Goal: Task Accomplishment & Management: Use online tool/utility

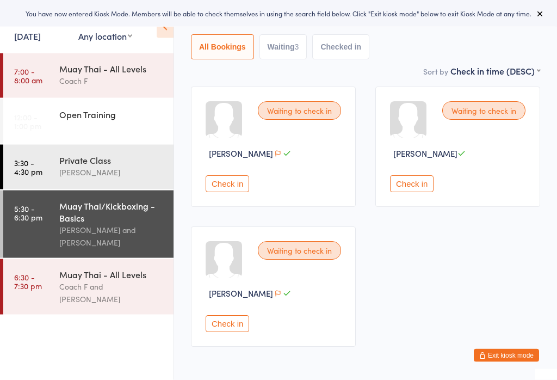
scroll to position [94, 0]
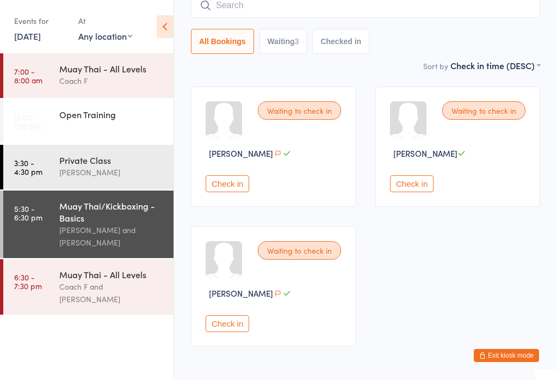
click at [231, 207] on div "Waiting to check in [PERSON_NAME] Au Check in" at bounding box center [273, 147] width 165 height 120
click at [223, 182] on button "Check in" at bounding box center [228, 183] width 44 height 17
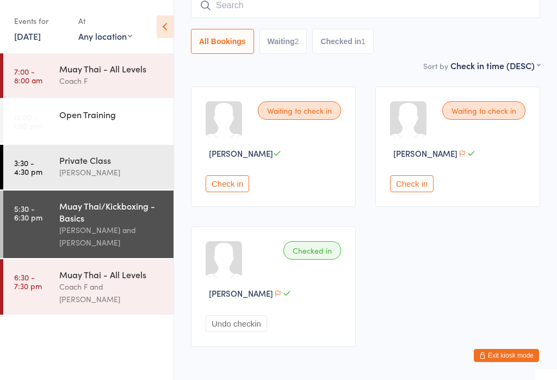
click at [400, 10] on input "search" at bounding box center [365, 5] width 349 height 25
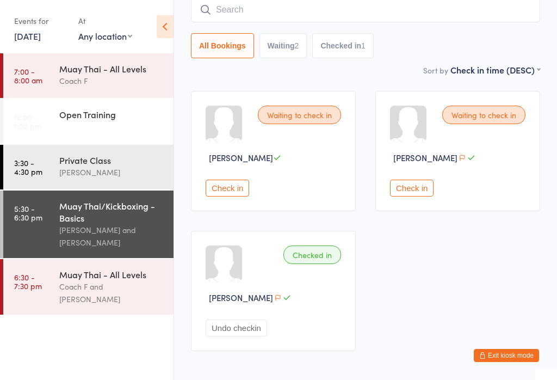
scroll to position [88, 0]
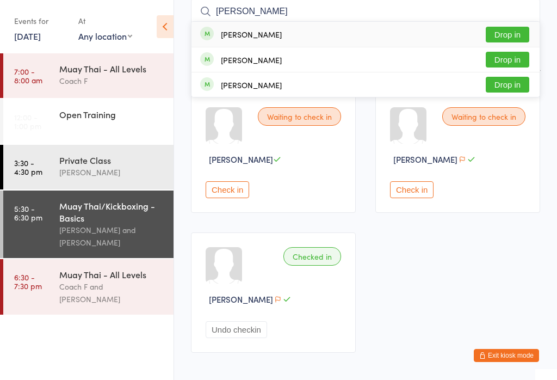
type input "[PERSON_NAME]"
click at [513, 27] on button "Drop in" at bounding box center [508, 35] width 44 height 16
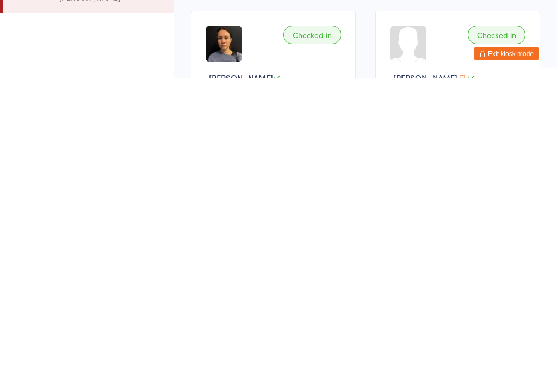
scroll to position [0, 0]
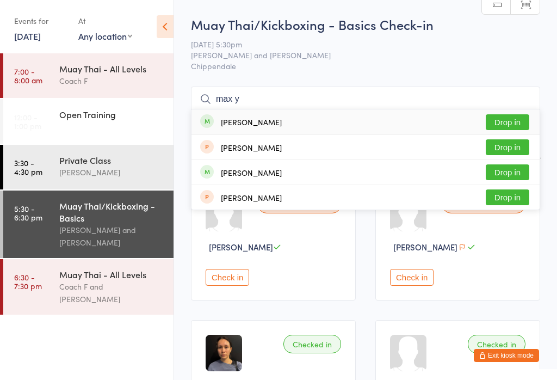
type input "max y"
click at [519, 119] on button "Drop in" at bounding box center [508, 122] width 44 height 16
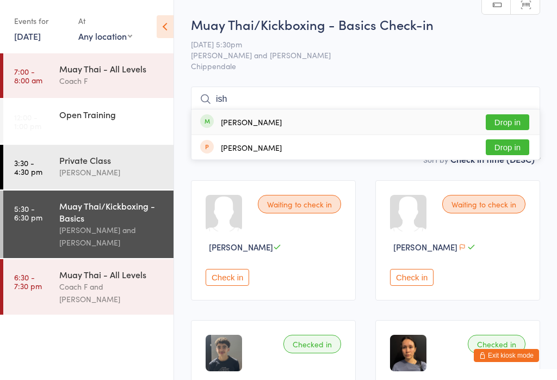
type input "ish"
click at [519, 116] on button "Drop in" at bounding box center [508, 122] width 44 height 16
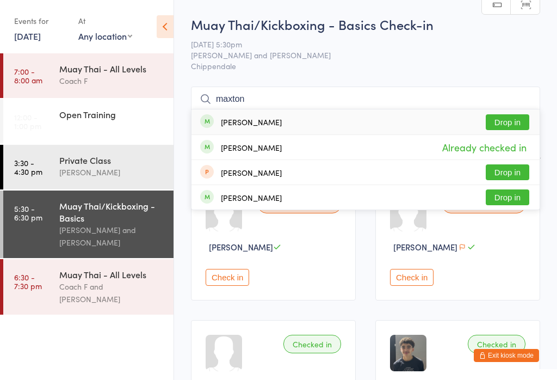
type input "maxton"
click at [511, 119] on button "Drop in" at bounding box center [508, 122] width 44 height 16
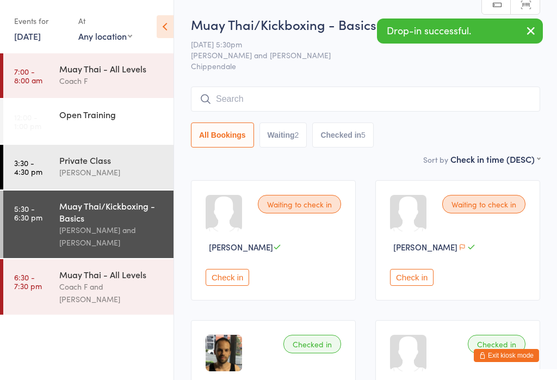
click at [323, 98] on input "search" at bounding box center [365, 99] width 349 height 25
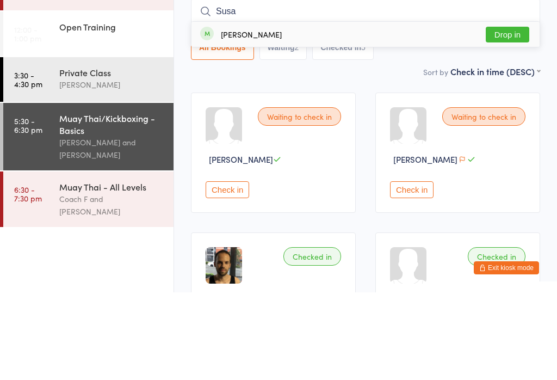
type input "Susa"
click at [520, 114] on button "Drop in" at bounding box center [508, 122] width 44 height 16
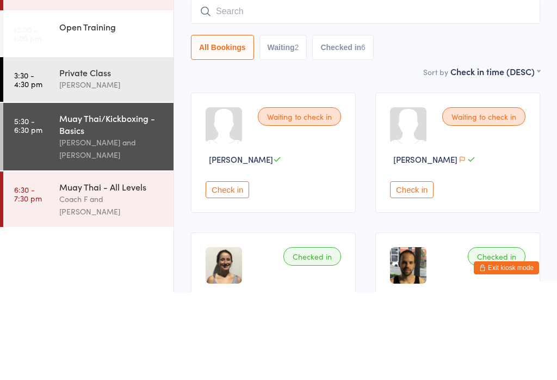
click at [295, 87] on input "search" at bounding box center [365, 99] width 349 height 25
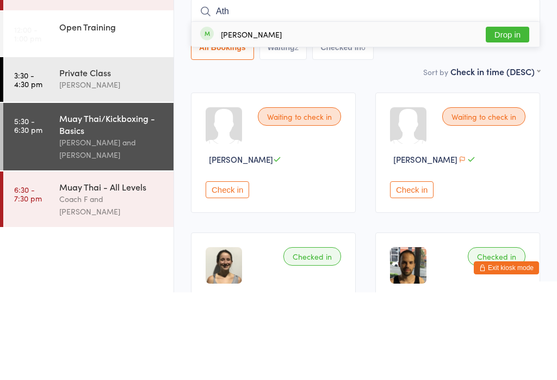
type input "Ath"
click at [519, 114] on button "Drop in" at bounding box center [508, 122] width 44 height 16
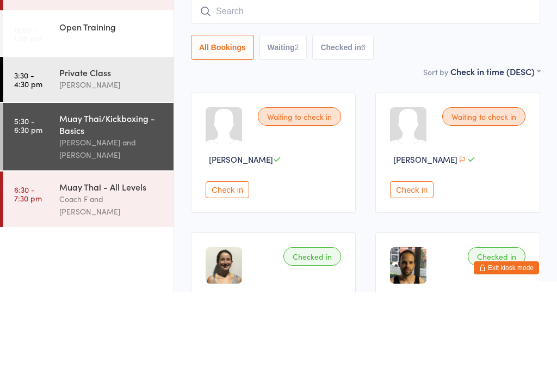
scroll to position [88, 0]
